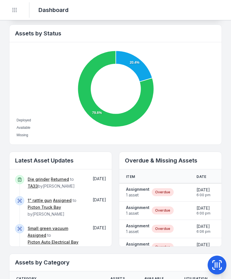
scroll to position [192, 0]
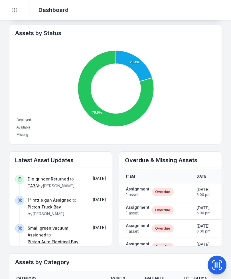
click at [142, 189] on strong "Assignment" at bounding box center [137, 189] width 23 height 6
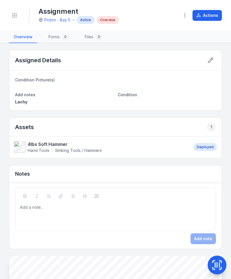
click at [37, 147] on strong "4lbs Soft Hammer" at bounding box center [65, 144] width 74 height 7
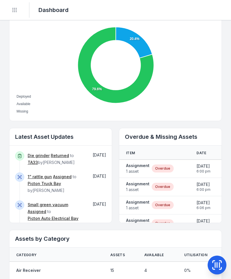
scroll to position [217, 0]
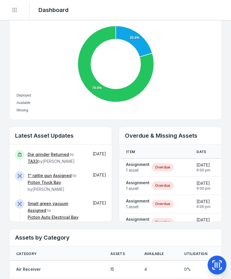
click at [138, 187] on span "1 asset" at bounding box center [137, 189] width 23 height 6
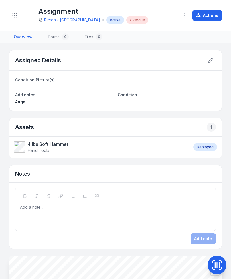
click at [210, 17] on button "Actions" at bounding box center [207, 15] width 29 height 11
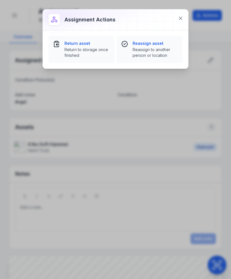
click at [180, 17] on icon at bounding box center [181, 18] width 6 height 6
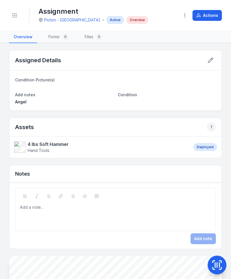
click at [53, 149] on span "Hand Tools" at bounding box center [48, 151] width 41 height 6
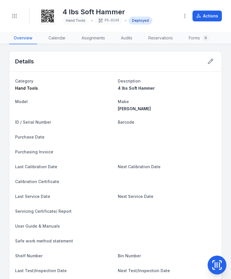
click at [214, 16] on button "Actions" at bounding box center [207, 16] width 29 height 11
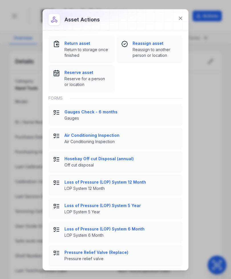
click at [180, 19] on icon at bounding box center [180, 18] width 3 height 3
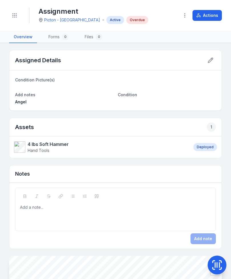
click at [215, 15] on button "Actions" at bounding box center [207, 15] width 29 height 11
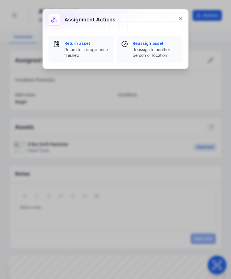
click at [96, 54] on span "Return to storage once finished" at bounding box center [87, 52] width 45 height 11
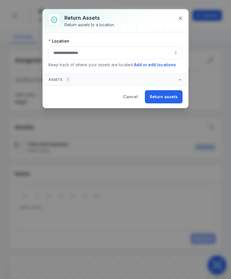
click at [154, 54] on button "button" at bounding box center [116, 52] width 134 height 13
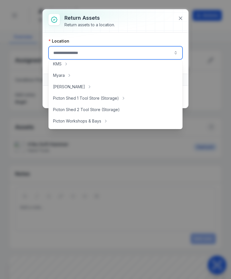
scroll to position [86, 0]
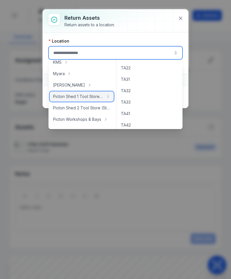
click at [93, 98] on span "Picton Shed 1 Tool Store (Storage)" at bounding box center [78, 97] width 51 height 6
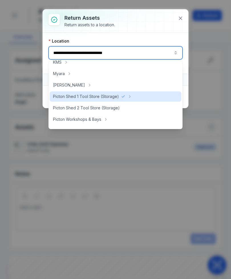
type input "**********"
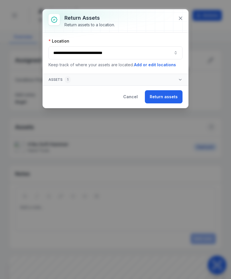
click at [173, 97] on button "Return assets" at bounding box center [164, 96] width 38 height 13
